Goal: Navigation & Orientation: Find specific page/section

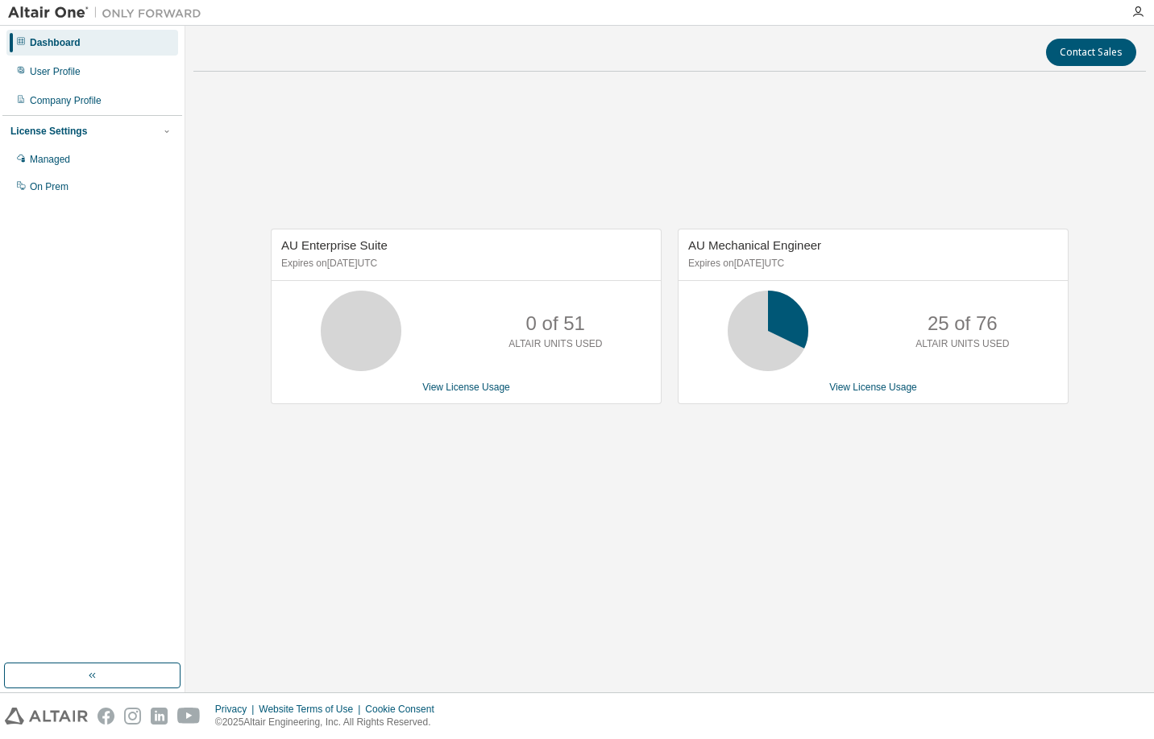
click at [1133, 719] on div "Privacy Website Terms of Use Cookie Consent © 2025 Altair Engineering, Inc. All…" at bounding box center [577, 717] width 1154 height 46
